Goal: Task Accomplishment & Management: Use online tool/utility

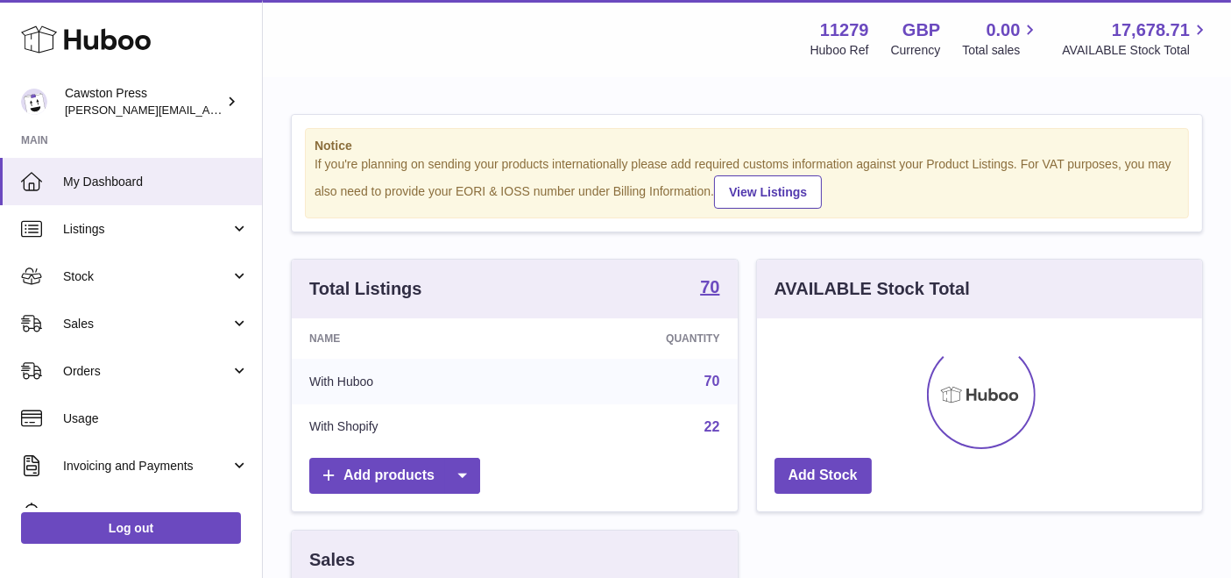
scroll to position [273, 446]
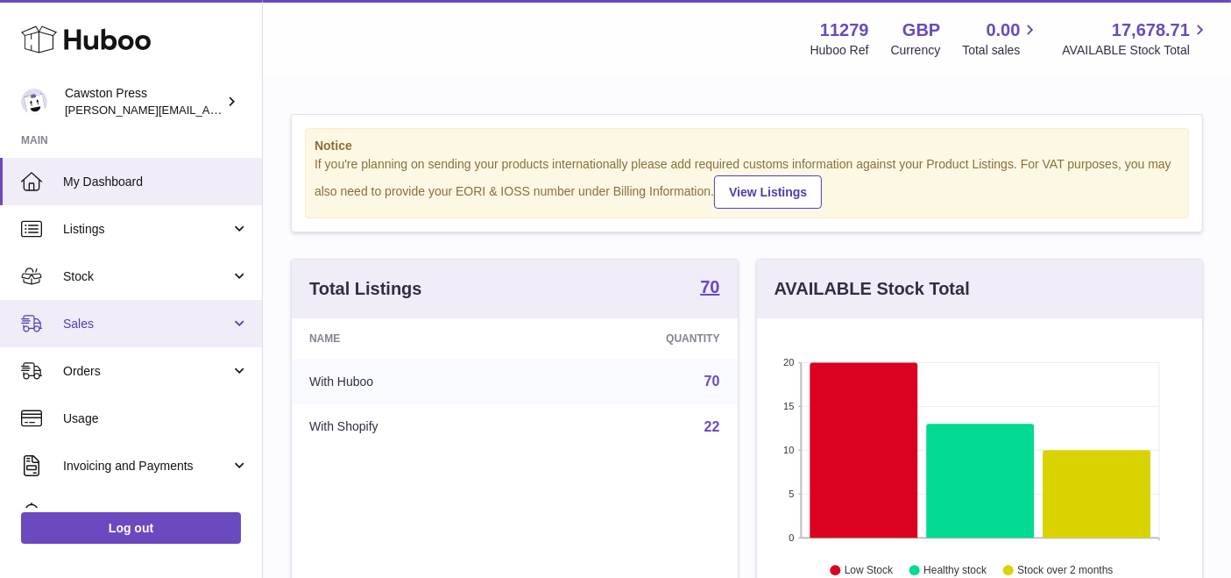
click at [124, 316] on span "Sales" at bounding box center [146, 323] width 167 height 17
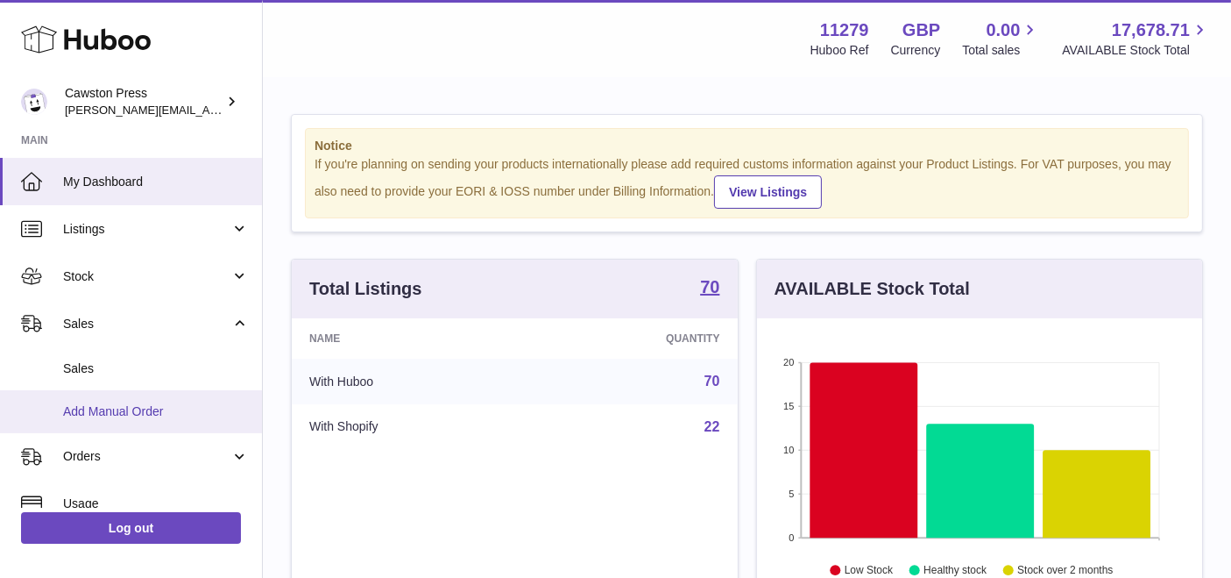
click at [219, 427] on link "Add Manual Order" at bounding box center [131, 411] width 262 height 43
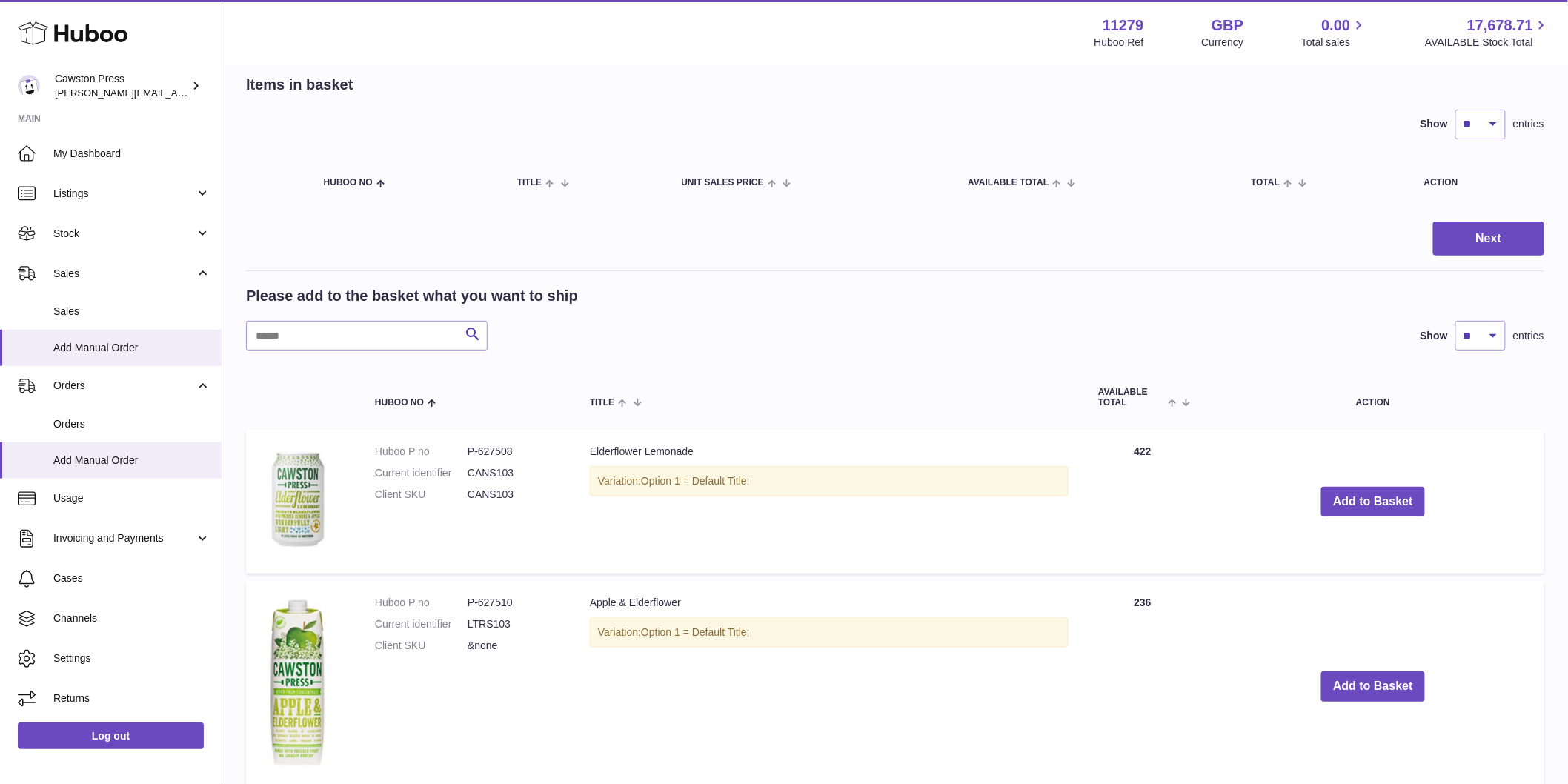
scroll to position [165, 0]
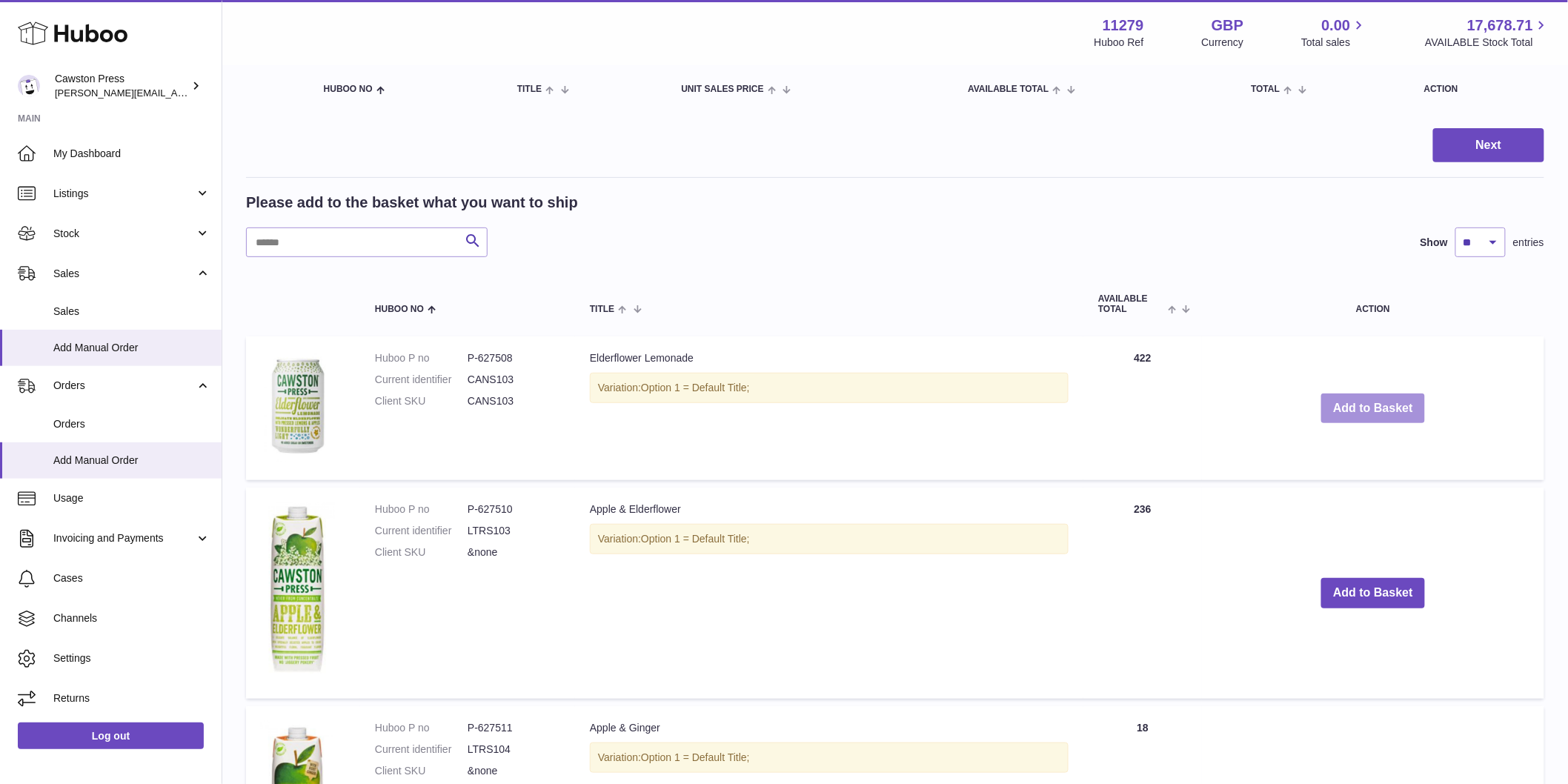
click at [1053, 410] on button "Add to Basket" at bounding box center [1373, 408] width 104 height 30
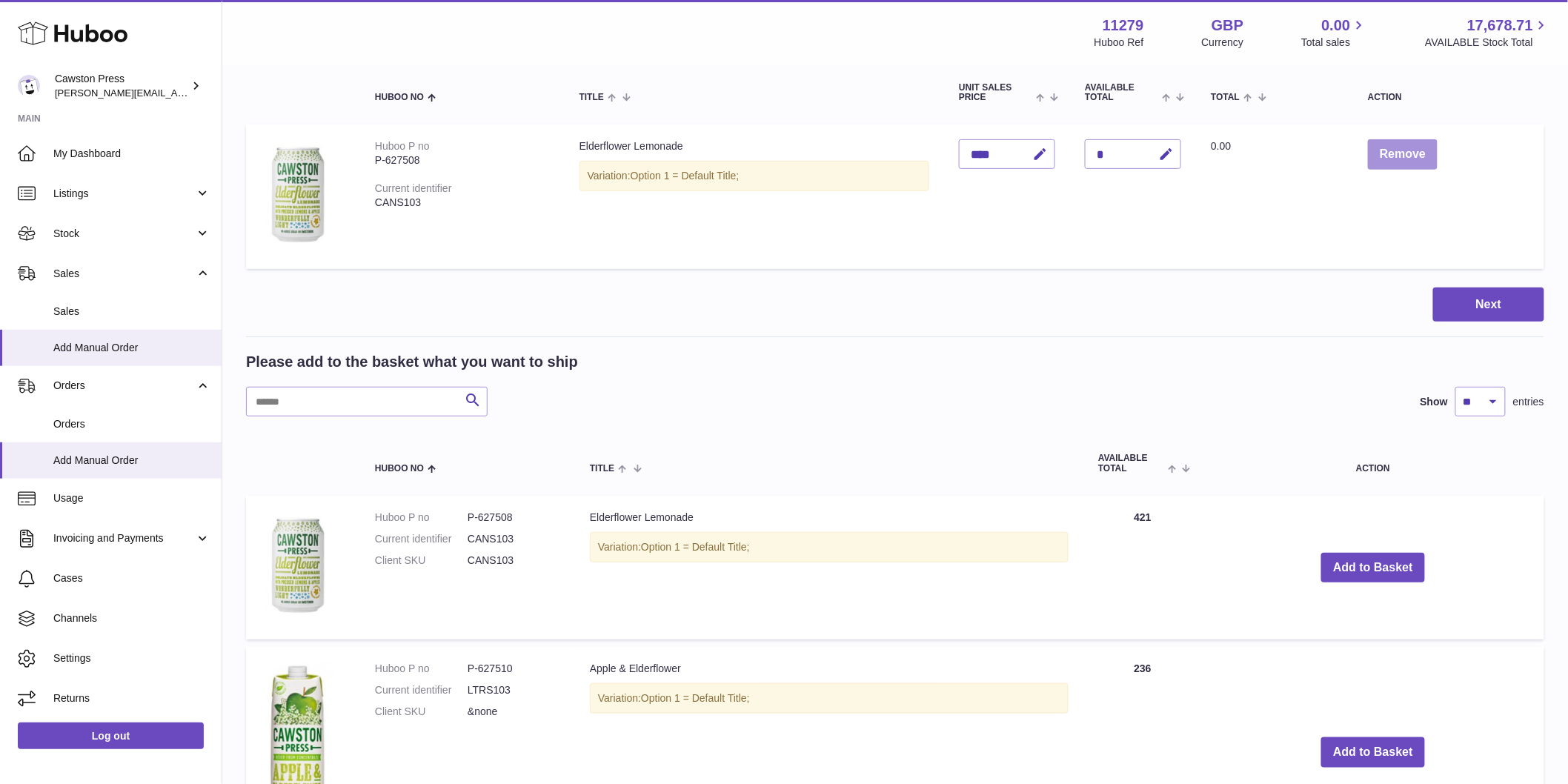
click at [1053, 147] on button "Remove" at bounding box center [1403, 155] width 69 height 30
